Goal: Transaction & Acquisition: Purchase product/service

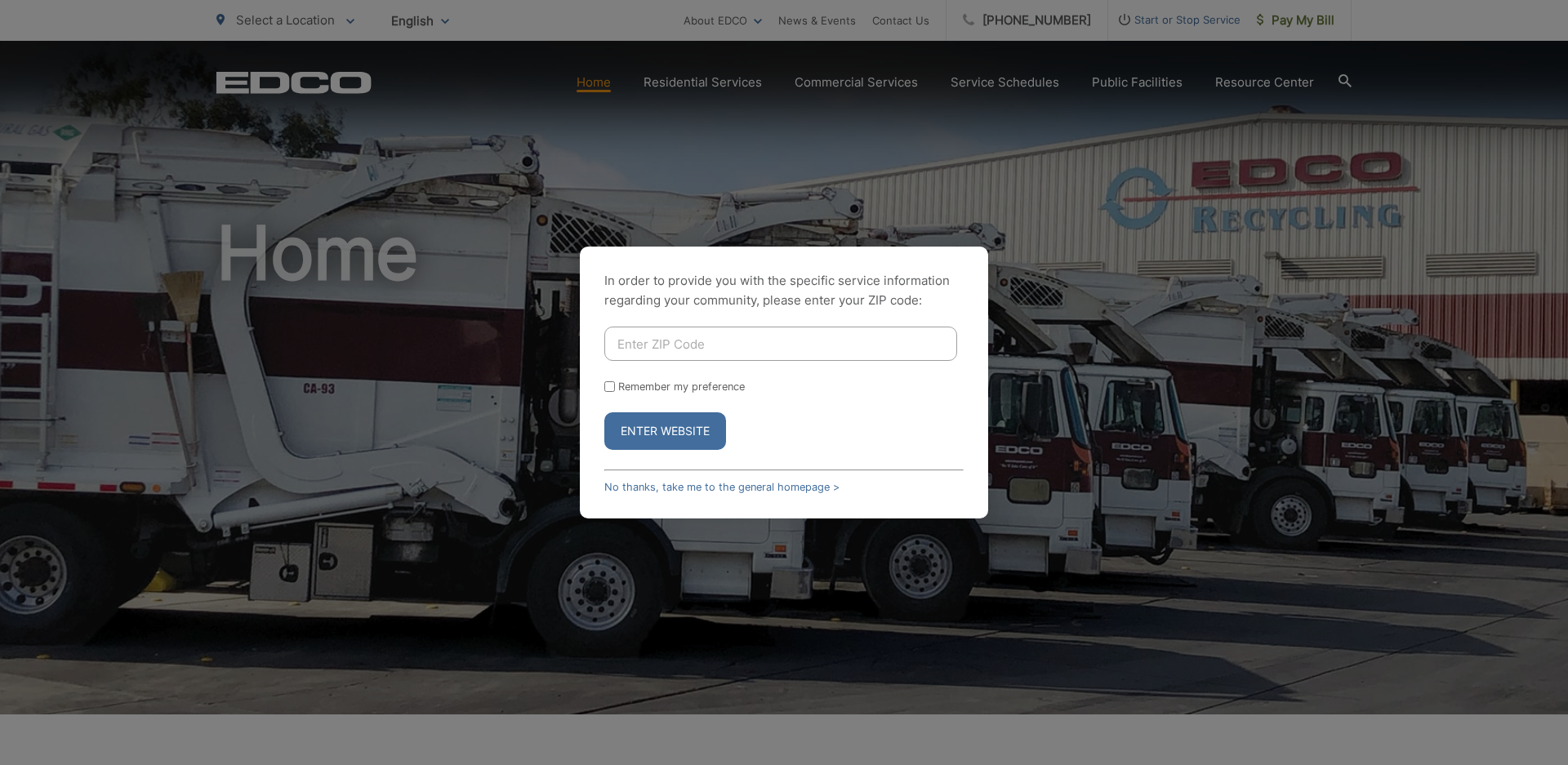
click at [1303, 34] on div "In order to provide you with the specific service information regarding your co…" at bounding box center [784, 382] width 1568 height 765
click at [1302, 25] on div "In order to provide you with the specific service information regarding your co…" at bounding box center [784, 382] width 1568 height 765
click at [677, 431] on button "Enter Website" at bounding box center [665, 431] width 122 height 37
click at [686, 423] on button "Enter Website" at bounding box center [665, 431] width 122 height 37
click at [699, 335] on input "Enter ZIP Code" at bounding box center [780, 344] width 353 height 35
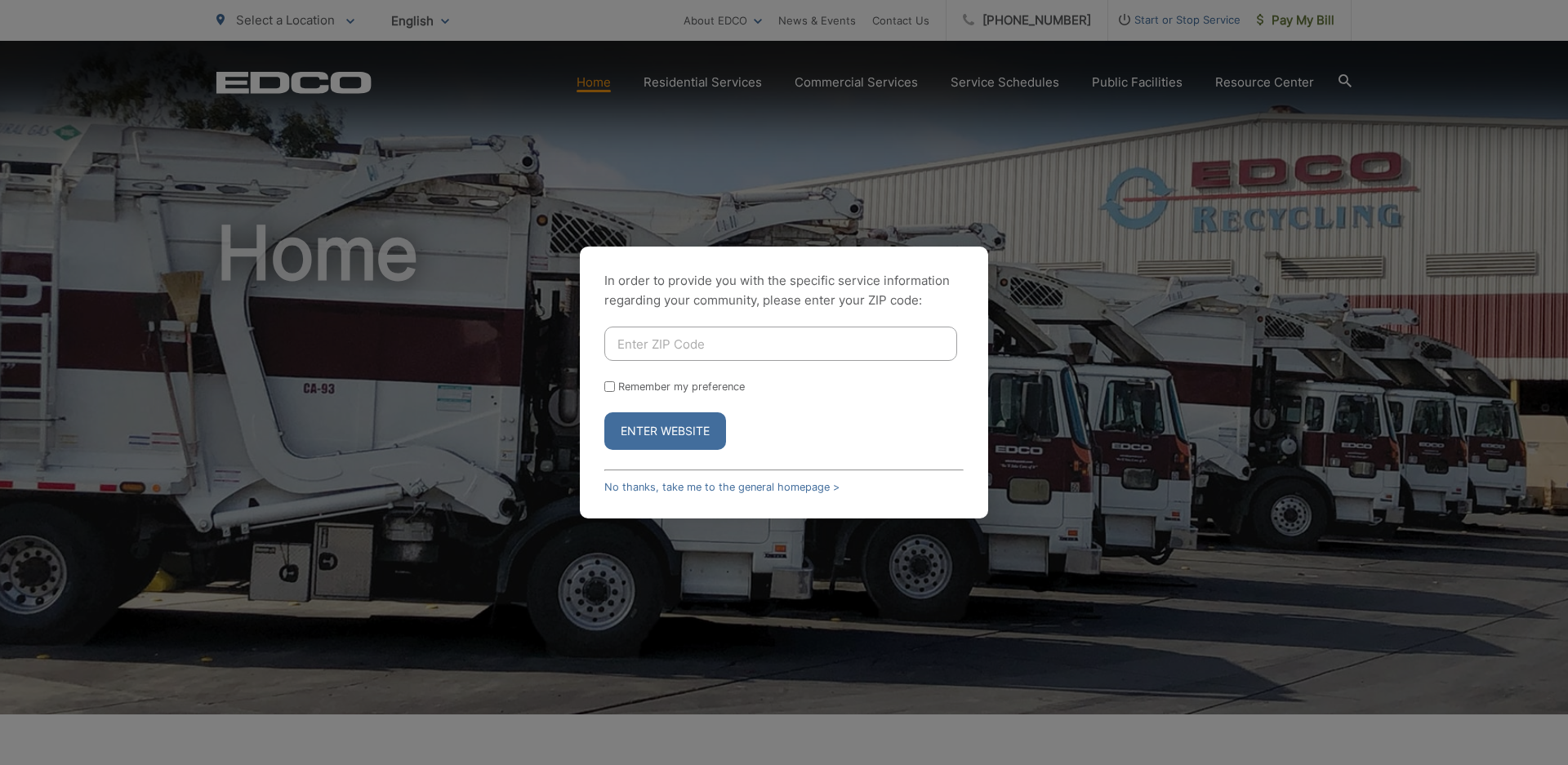
type input "91942"
click at [603, 391] on div "In order to provide you with the specific service information regarding your co…" at bounding box center [784, 382] width 408 height 272
click at [604, 390] on input "Remember my preference" at bounding box center [609, 386] width 10 height 10
checkbox input "true"
click at [648, 435] on button "Enter Website" at bounding box center [665, 431] width 122 height 37
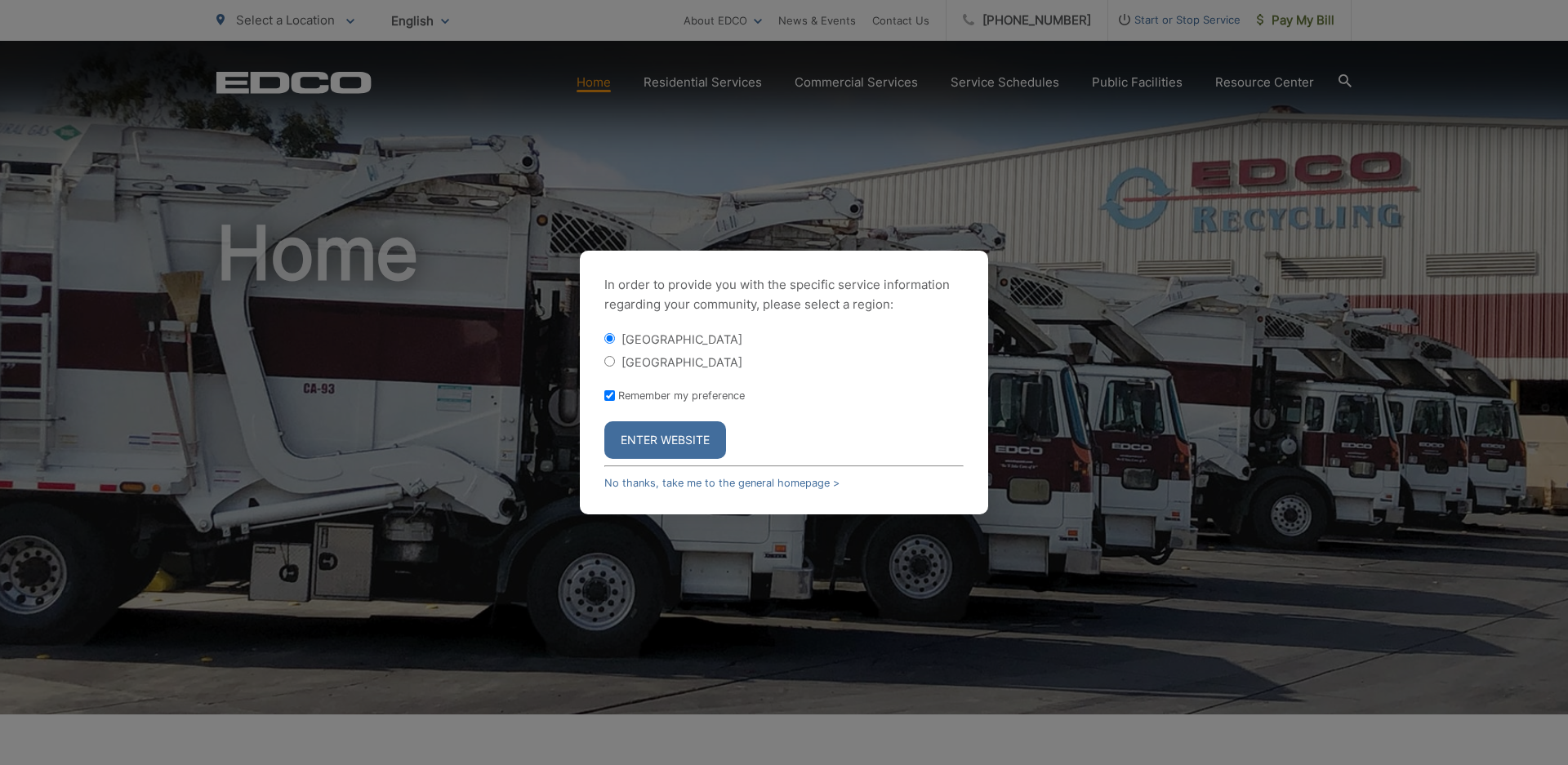
click at [678, 437] on button "Enter Website" at bounding box center [665, 440] width 122 height 37
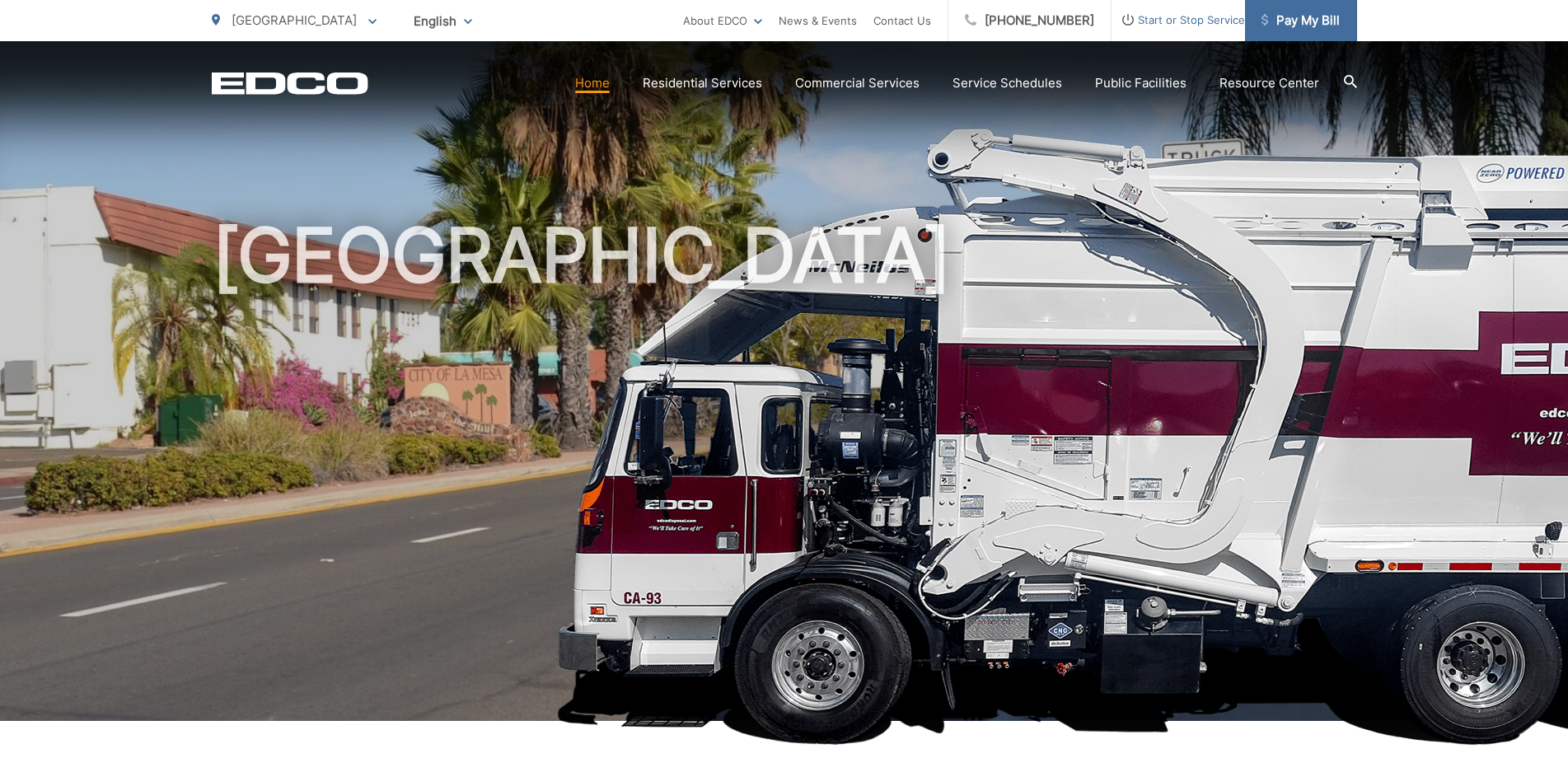
click at [1312, 21] on span "Pay My Bill" at bounding box center [1300, 20] width 78 height 20
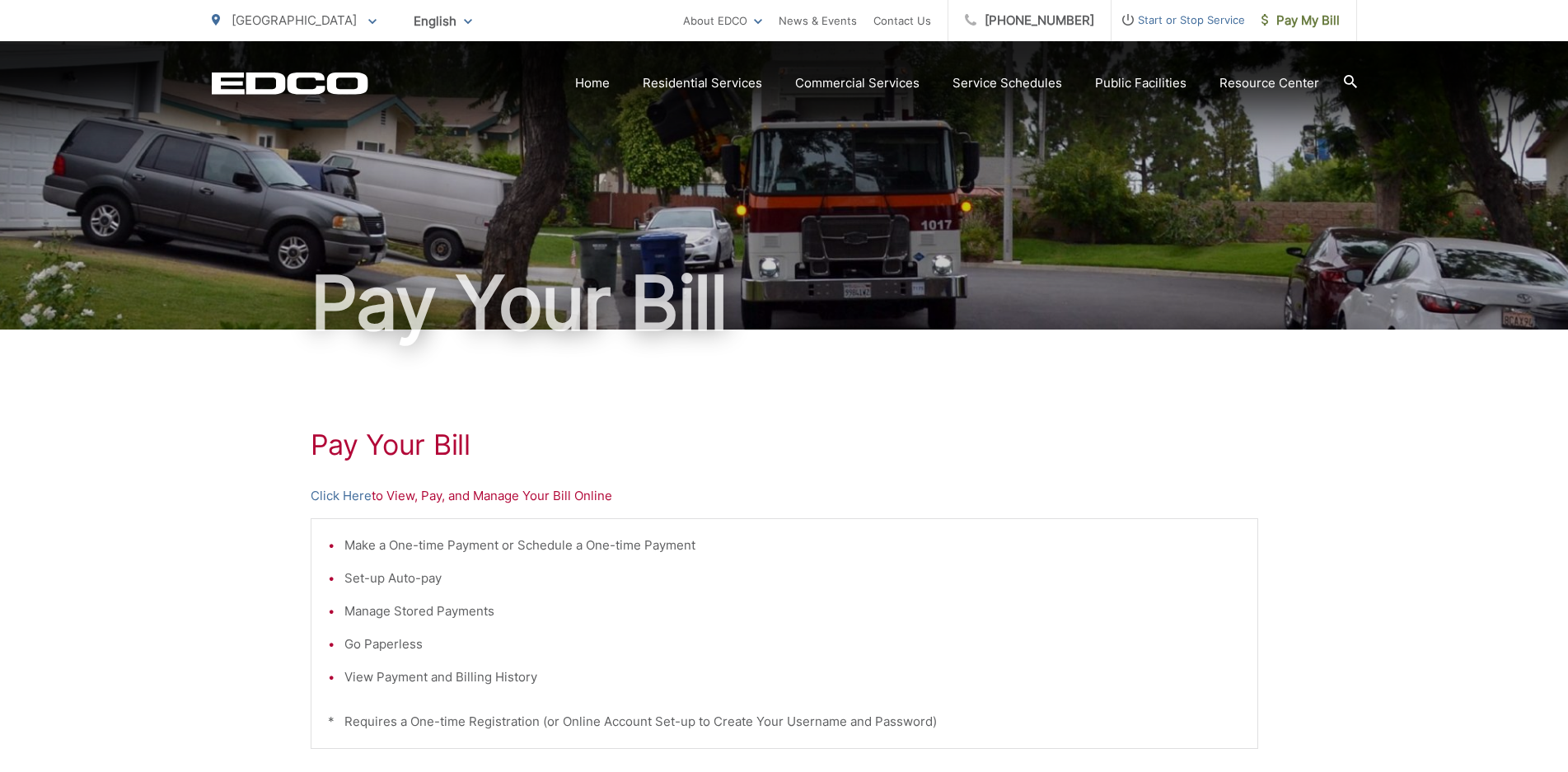
click at [412, 497] on p "Click Here to View, Pay, and Manage Your Bill Online" at bounding box center [784, 496] width 947 height 20
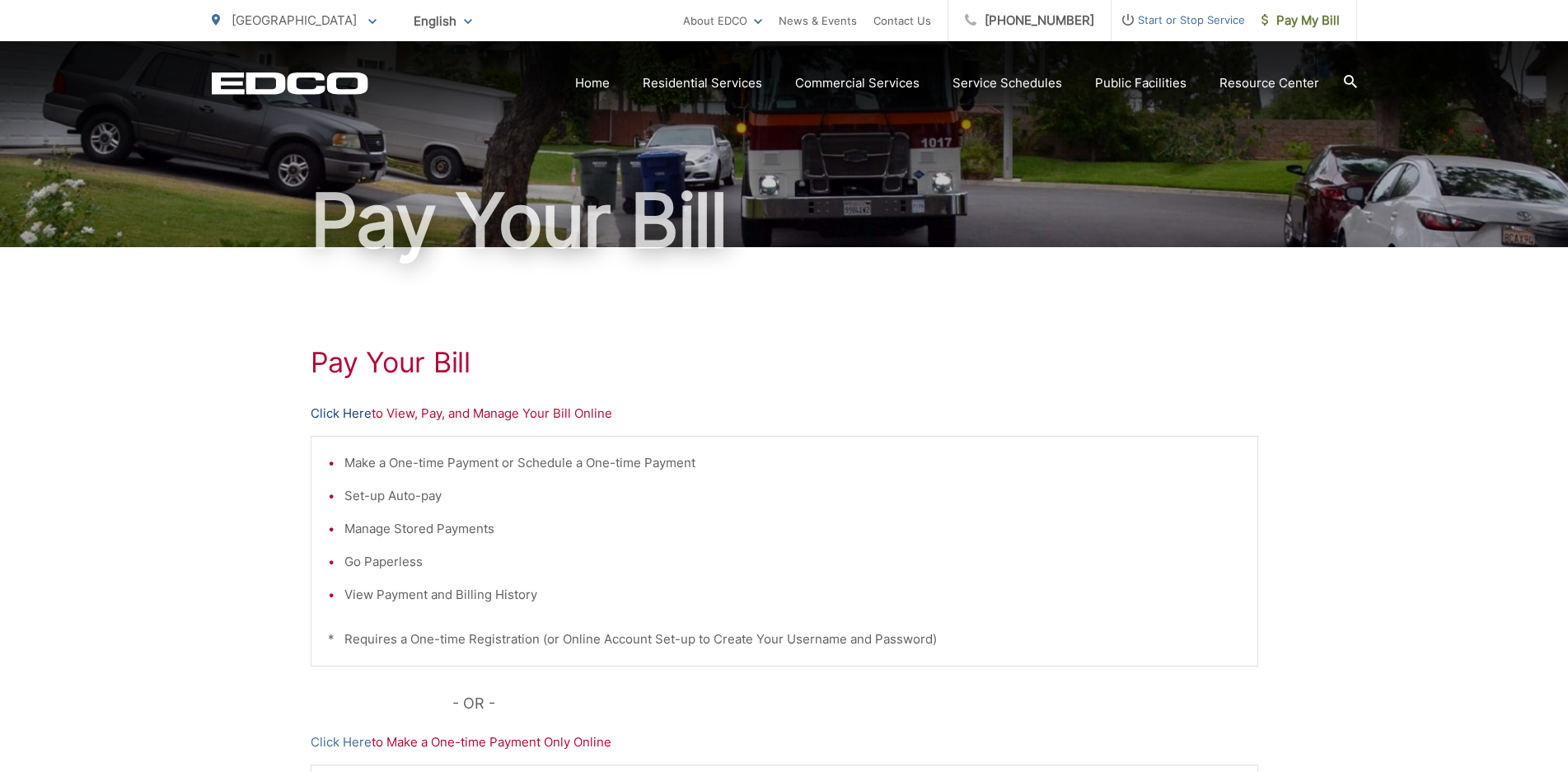
click at [332, 416] on link "Click Here" at bounding box center [341, 413] width 61 height 20
